Goal: Navigation & Orientation: Go to known website

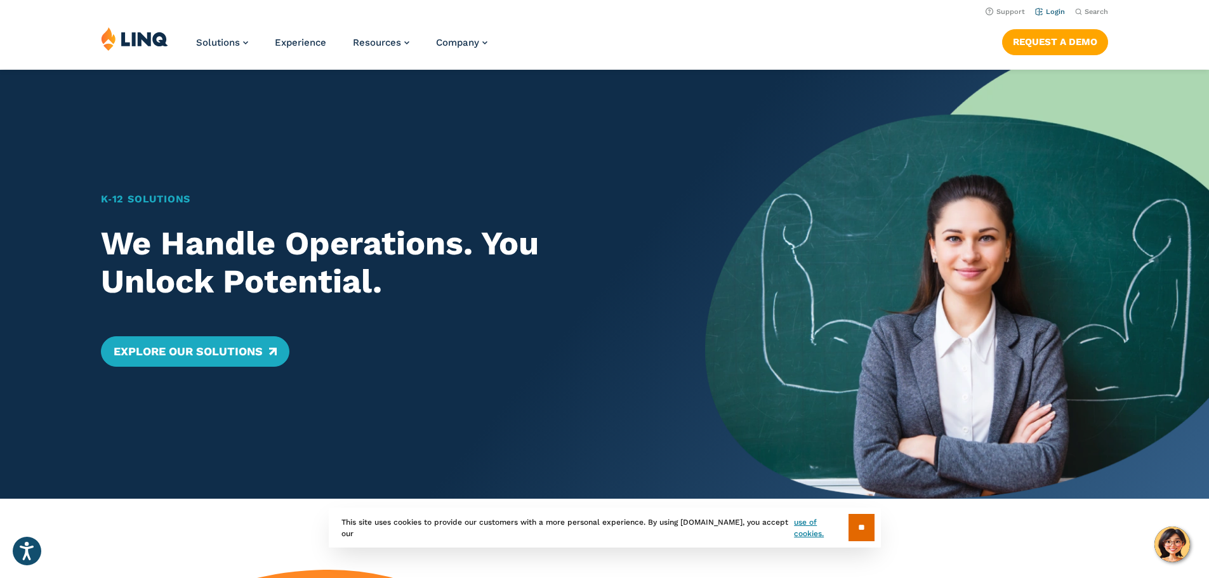
click at [1046, 11] on link "Login" at bounding box center [1050, 12] width 30 height 8
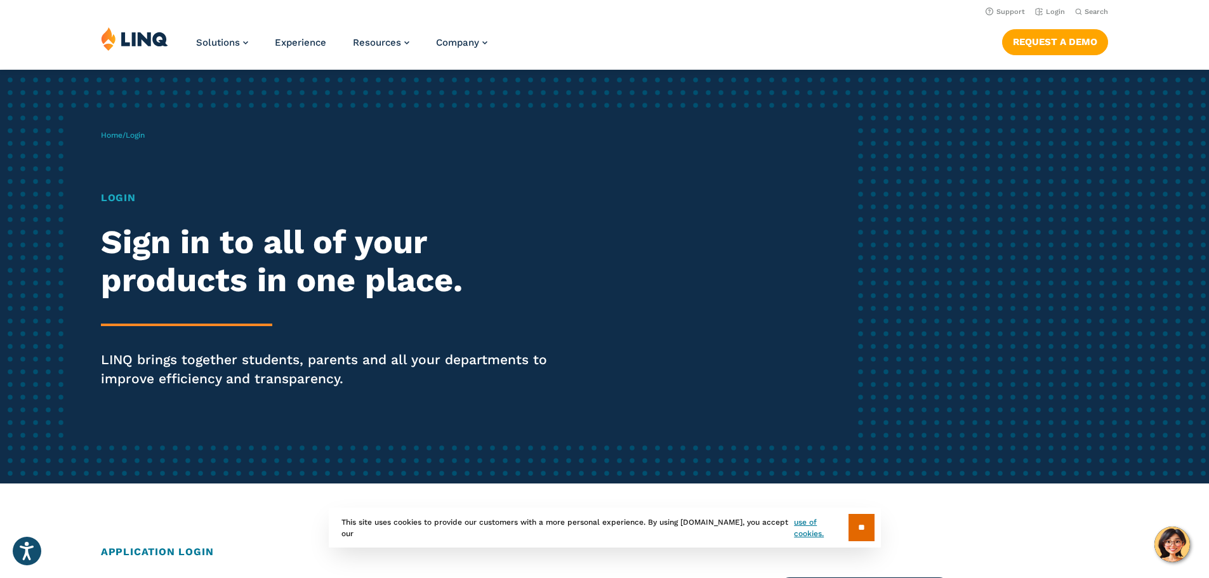
click at [117, 199] on h1 "Login" at bounding box center [334, 197] width 466 height 15
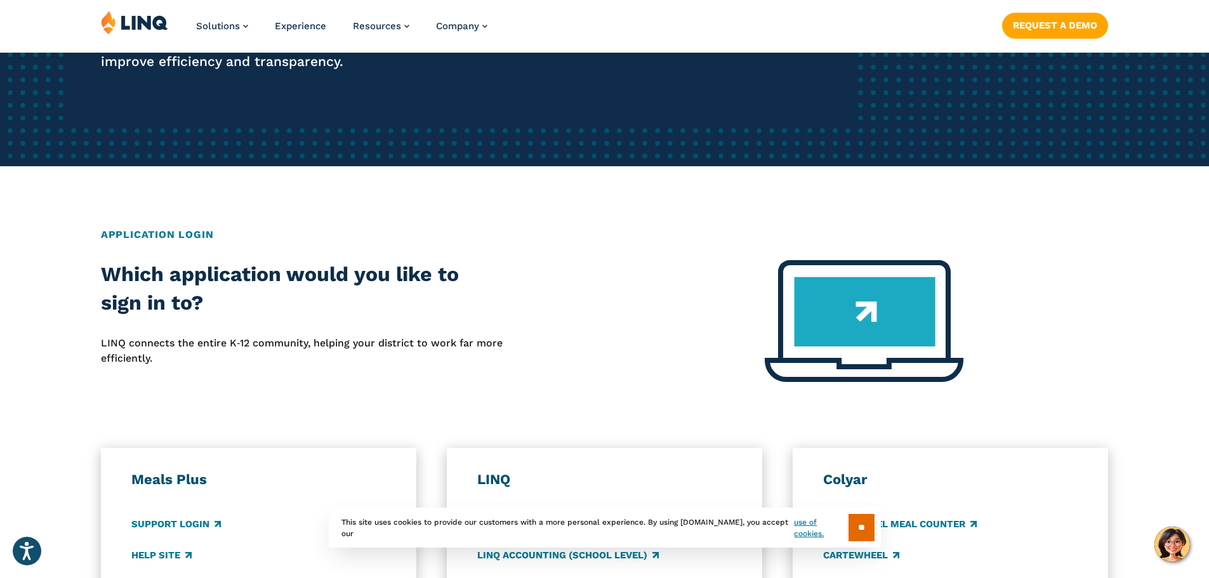
scroll to position [698, 0]
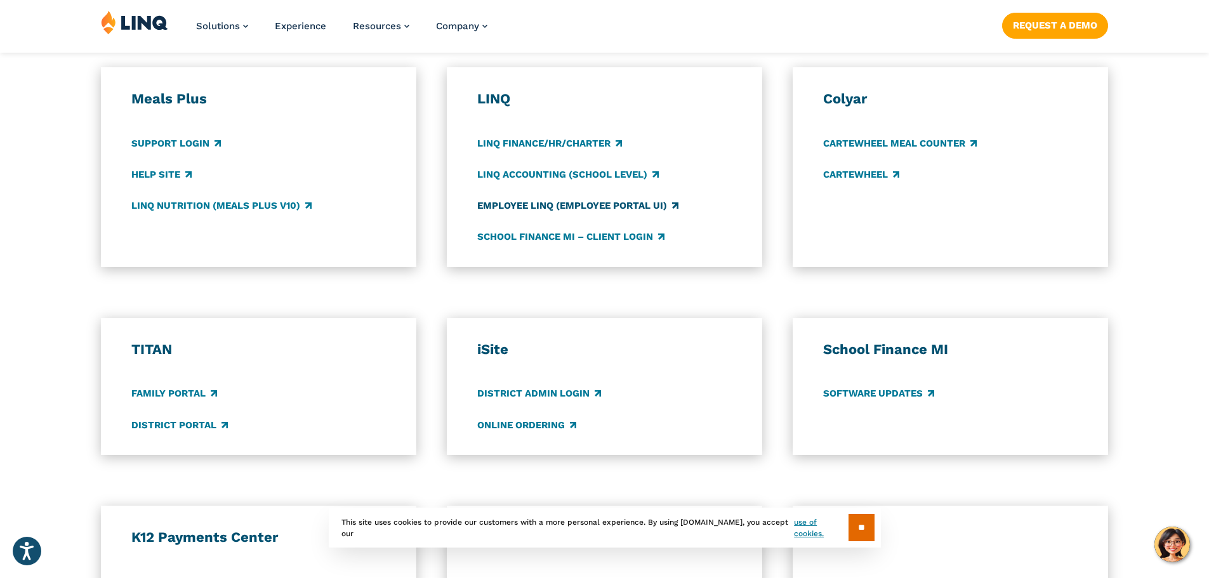
click at [528, 210] on link "Employee LINQ (Employee Portal UI)" at bounding box center [577, 206] width 201 height 14
